Goal: Task Accomplishment & Management: Use online tool/utility

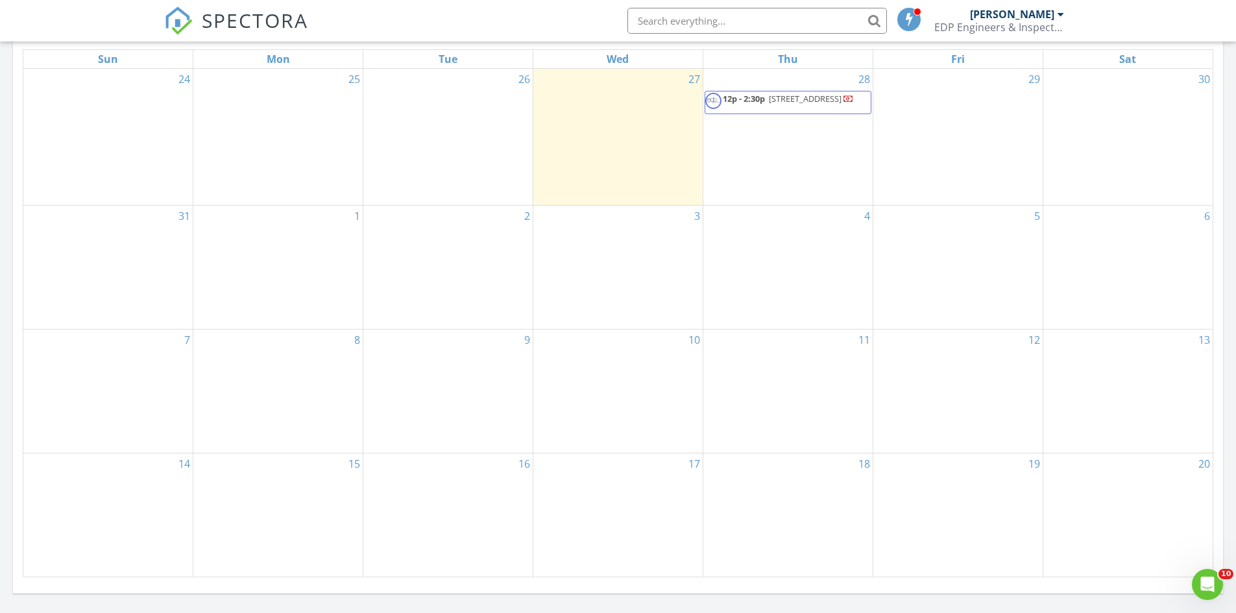
scroll to position [454, 0]
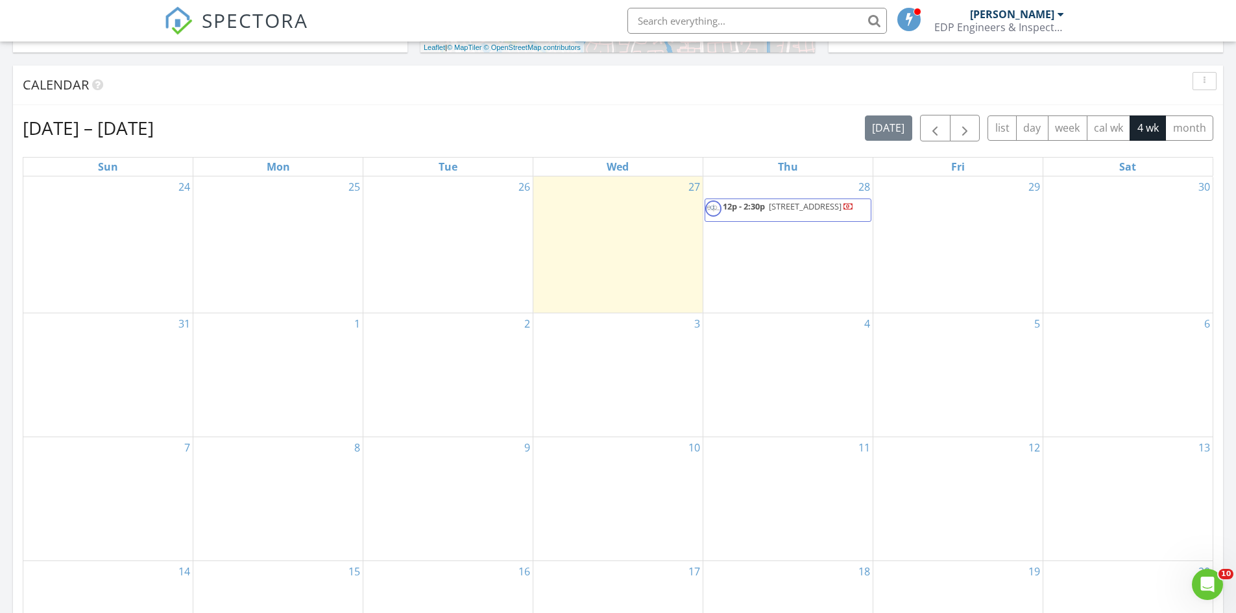
click at [769, 212] on span "1926 Sequoia Trail Ln, Richmond 77469" at bounding box center [805, 207] width 73 height 12
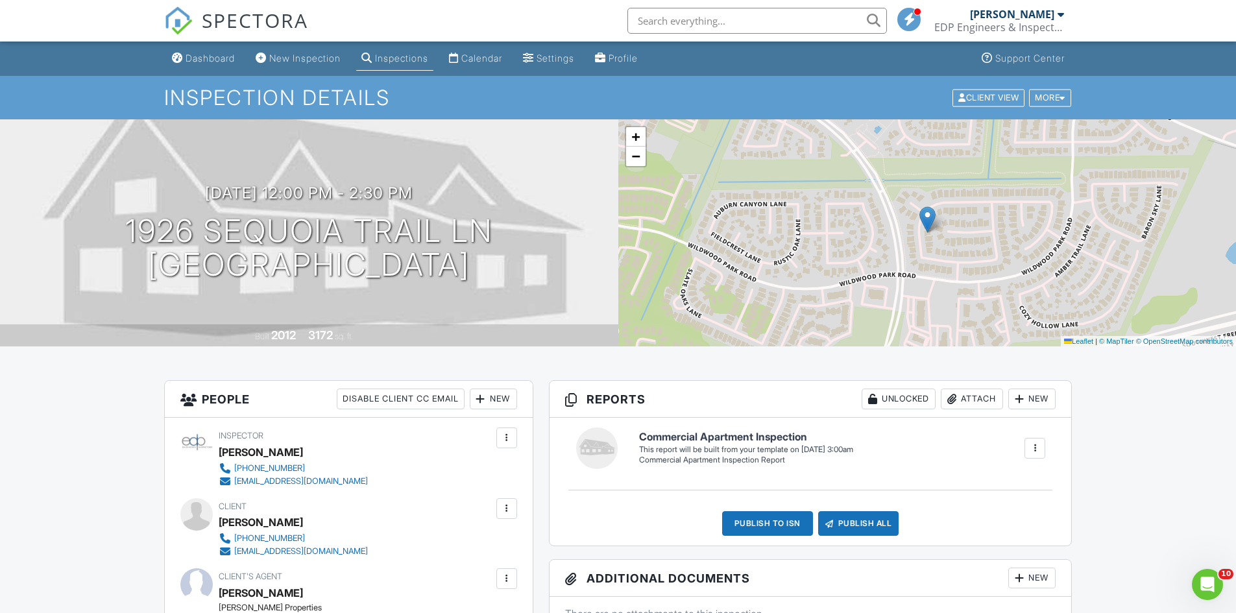
click at [1039, 452] on div at bounding box center [1035, 448] width 13 height 13
click at [1009, 521] on div "Delete" at bounding box center [1011, 520] width 27 height 14
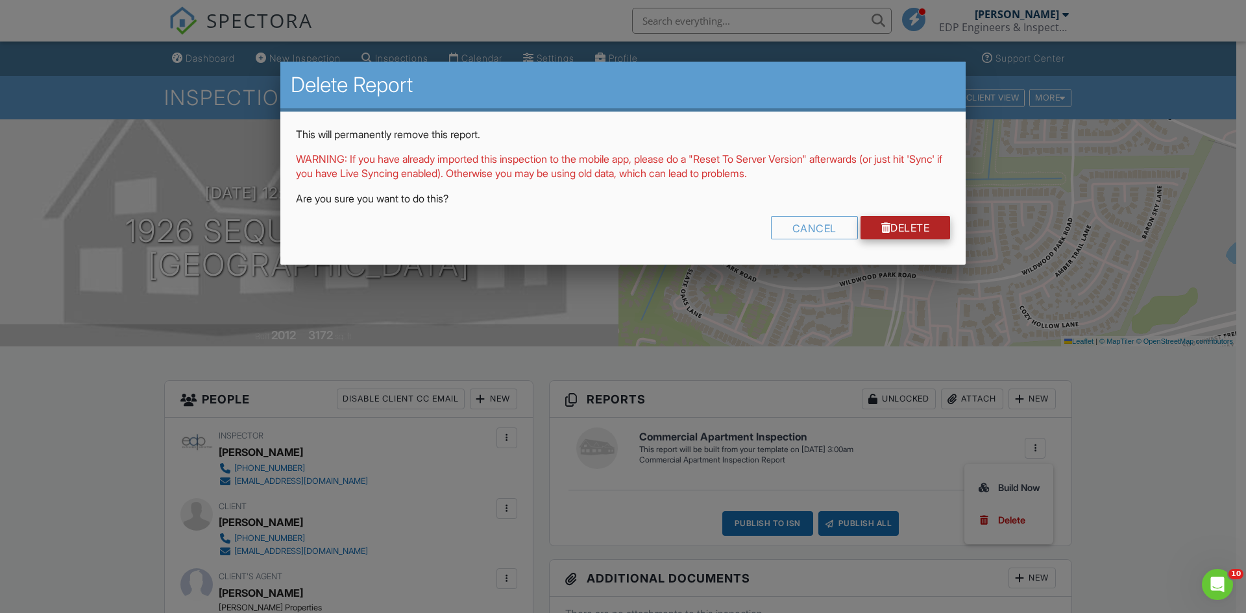
click at [886, 232] on link "Delete" at bounding box center [906, 227] width 90 height 23
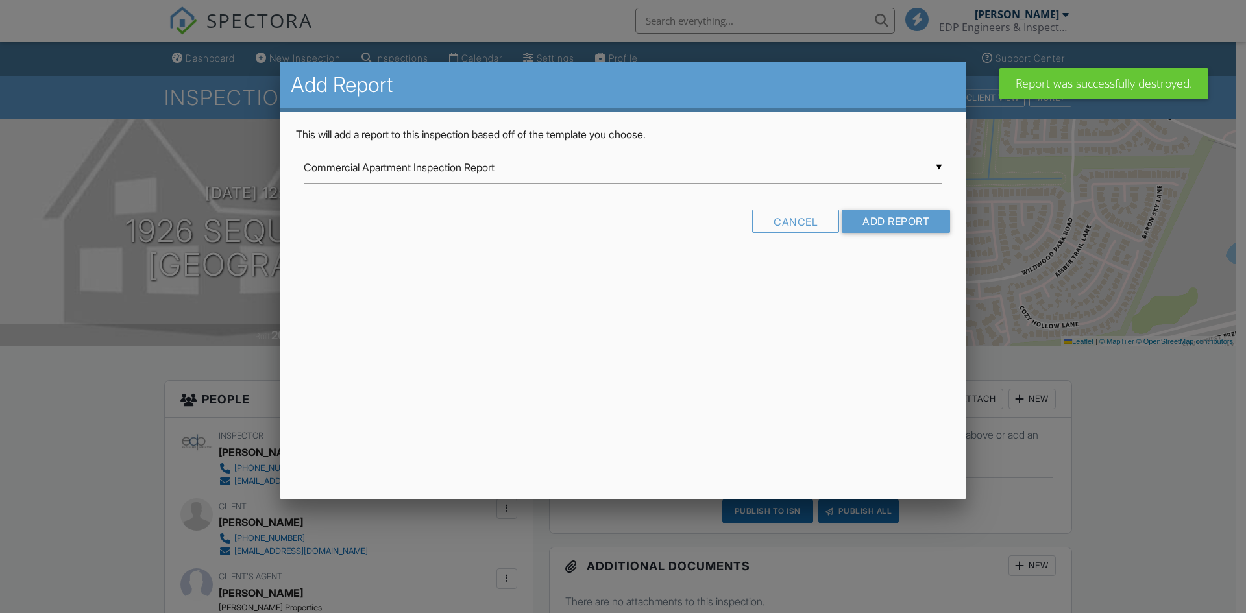
click at [938, 169] on div "▼ Commercial Apartment Inspection Report Commercial Apartment Inspection Report…" at bounding box center [623, 168] width 639 height 32
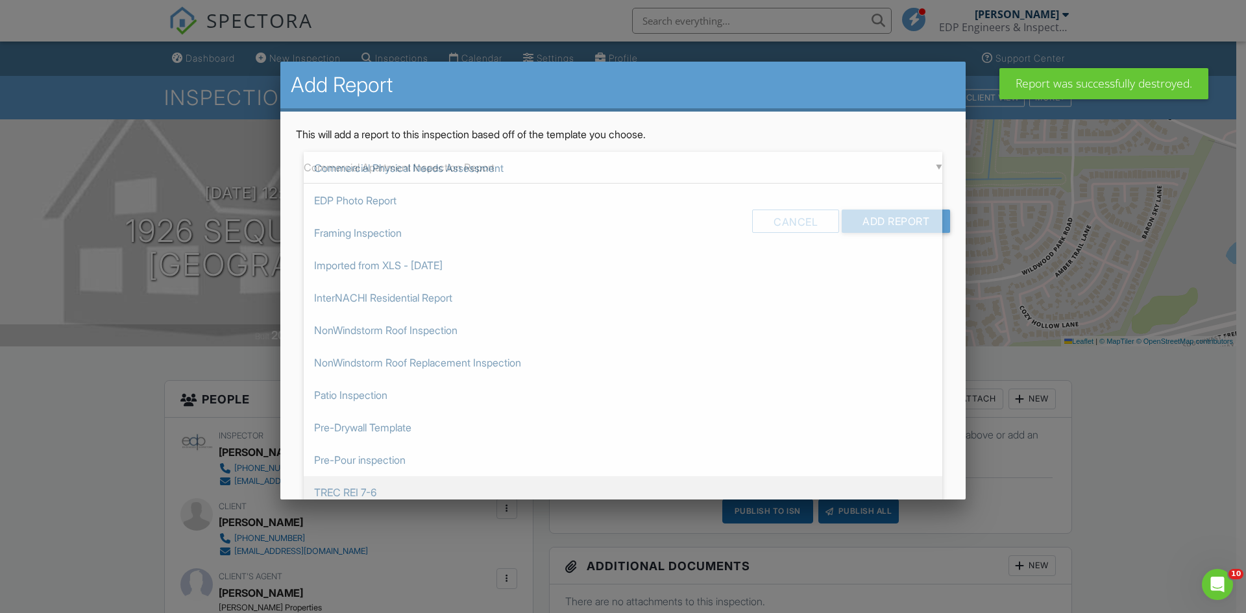
click at [460, 484] on span "TREC REI 7-6" at bounding box center [623, 492] width 639 height 32
type input "TREC REI 7-6"
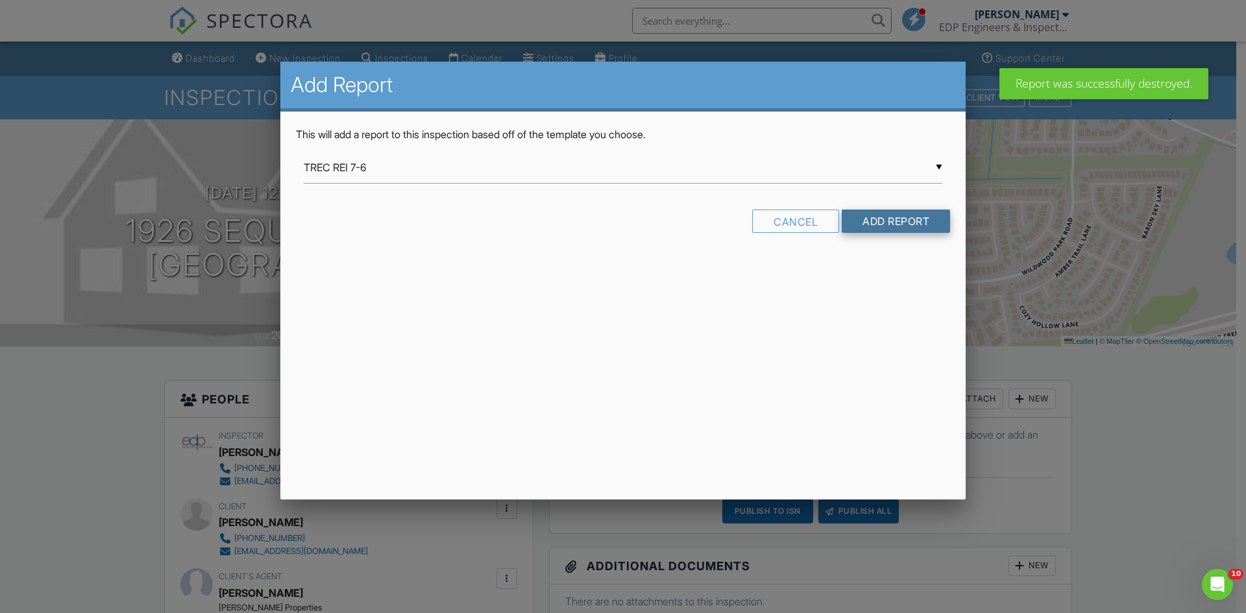
click at [871, 223] on input "Add Report" at bounding box center [896, 221] width 108 height 23
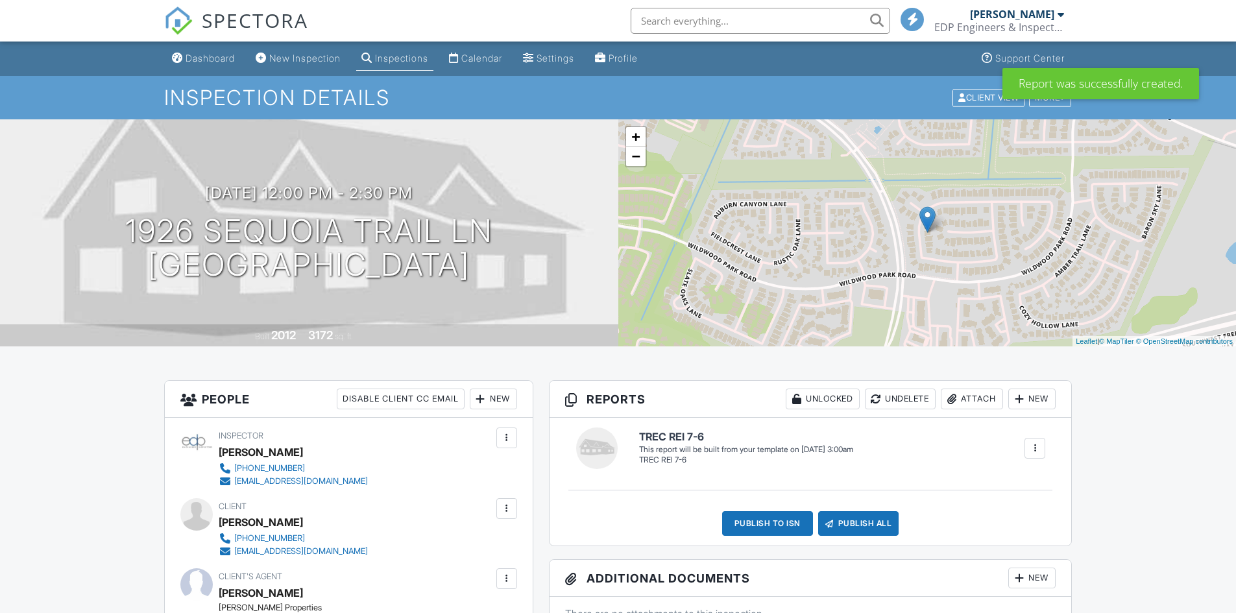
click at [669, 437] on h6 "TREC REI 7-6" at bounding box center [746, 438] width 214 height 12
click at [768, 452] on div "This report will be built from your template on [DATE] 3:00am" at bounding box center [746, 450] width 214 height 10
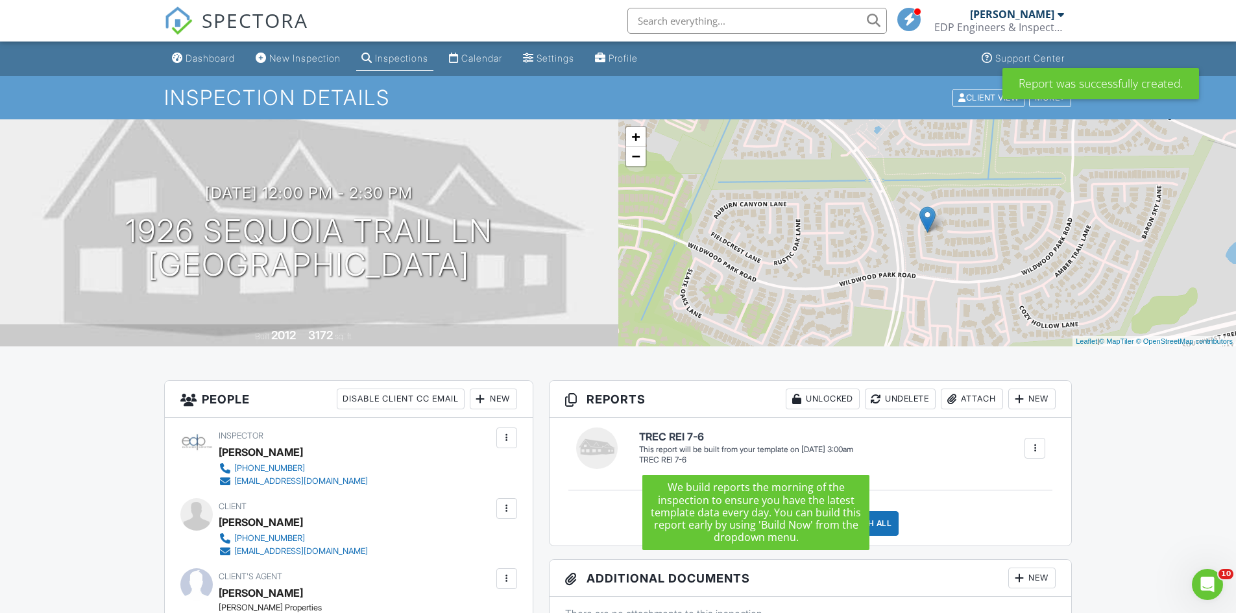
drag, startPoint x: 879, startPoint y: 461, endPoint x: 1016, endPoint y: 448, distance: 137.6
click at [881, 461] on div "TREC REI 7-6 TREC REI 7-6 Edit View TREC REI 7-6 TREC REI 7-6 This report will …" at bounding box center [842, 449] width 423 height 34
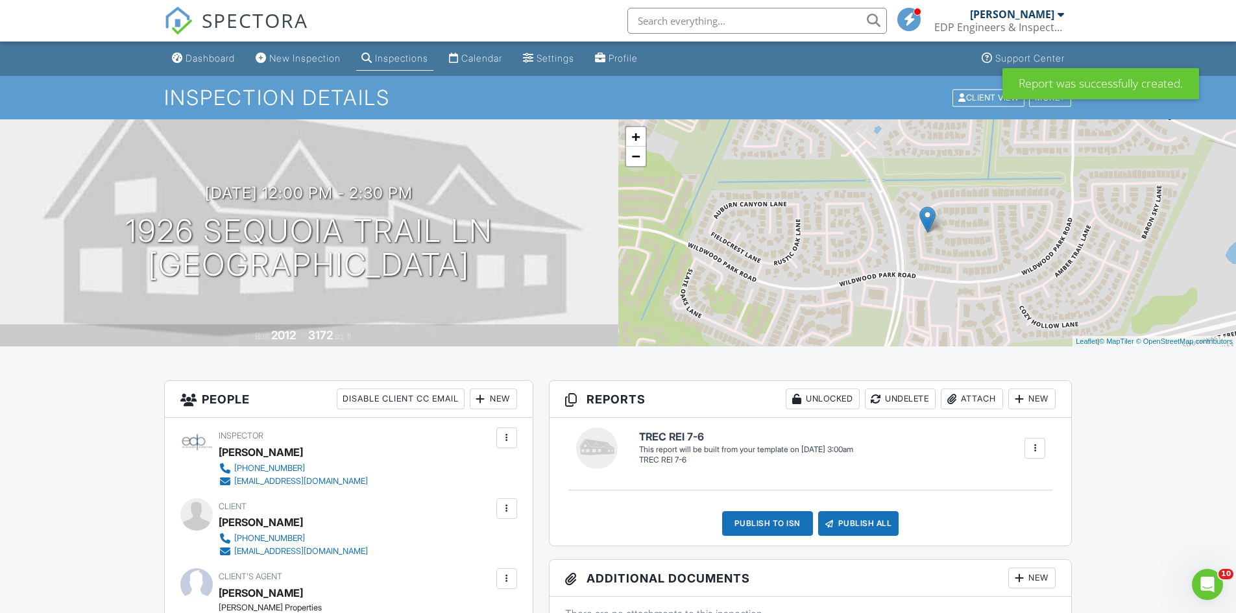
click at [1038, 449] on div at bounding box center [1035, 448] width 13 height 13
click at [1011, 489] on div "Build Now" at bounding box center [1008, 488] width 63 height 16
click at [661, 439] on h6 "TREC REI 7-6" at bounding box center [679, 437] width 81 height 12
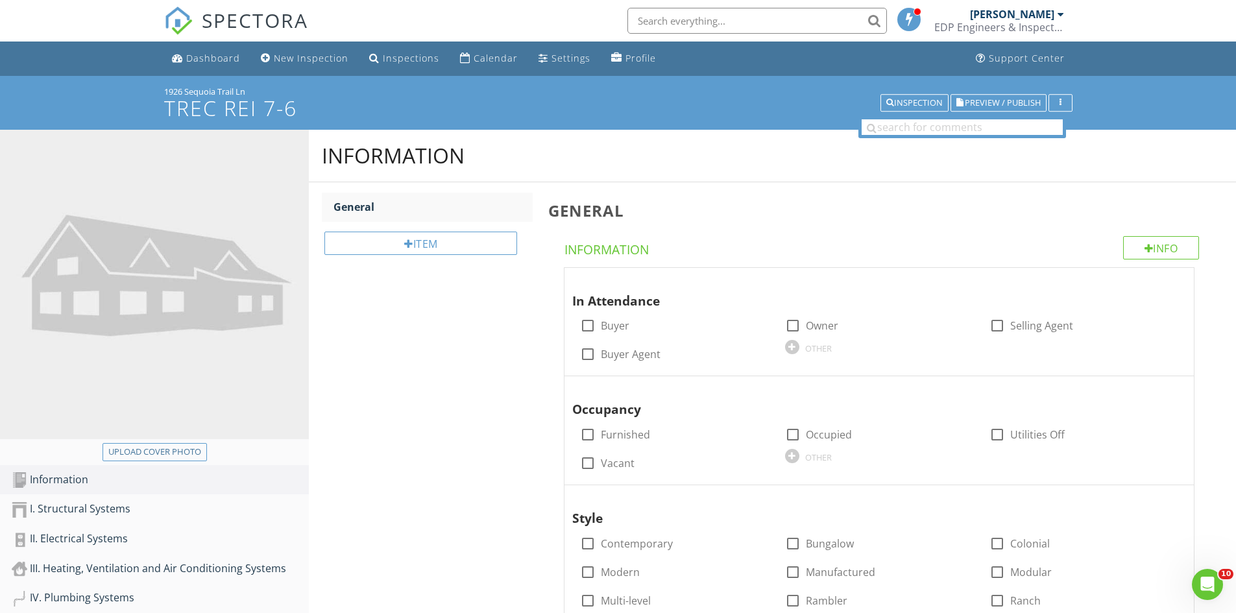
drag, startPoint x: 252, startPoint y: 88, endPoint x: 162, endPoint y: 85, distance: 90.3
click at [162, 85] on div "1926 Sequoia Trail Ln TREC REI 7-6 Inspection Preview / Publish" at bounding box center [618, 103] width 1236 height 54
click at [459, 112] on h1 "TREC REI 7-6" at bounding box center [618, 108] width 909 height 23
click at [1173, 208] on div at bounding box center [618, 306] width 1236 height 613
drag, startPoint x: 208, startPoint y: 87, endPoint x: 151, endPoint y: 86, distance: 57.1
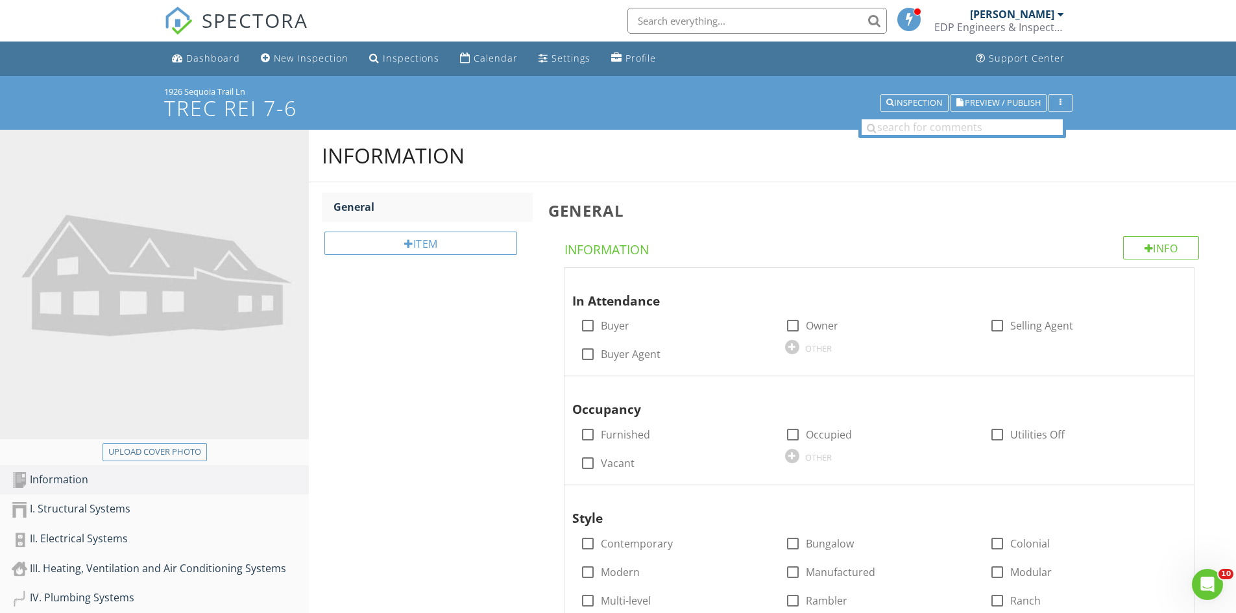
click at [151, 86] on div "1926 Sequoia Trail Ln TREC REI 7-6 Inspection Preview / Publish" at bounding box center [618, 103] width 1236 height 54
copy div "1926 Sequoia Trail Ln"
